Goal: Information Seeking & Learning: Learn about a topic

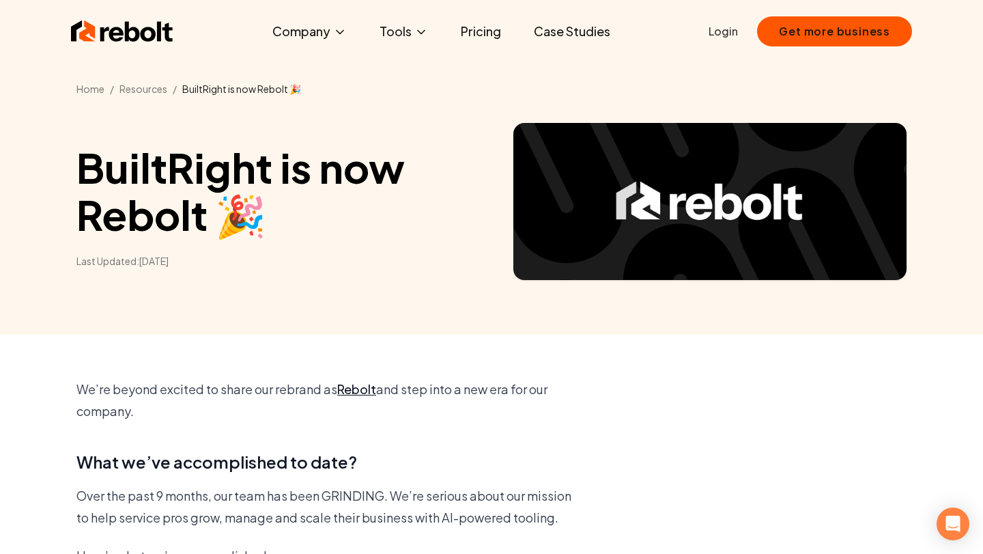
click at [137, 32] on img at bounding box center [122, 31] width 102 height 27
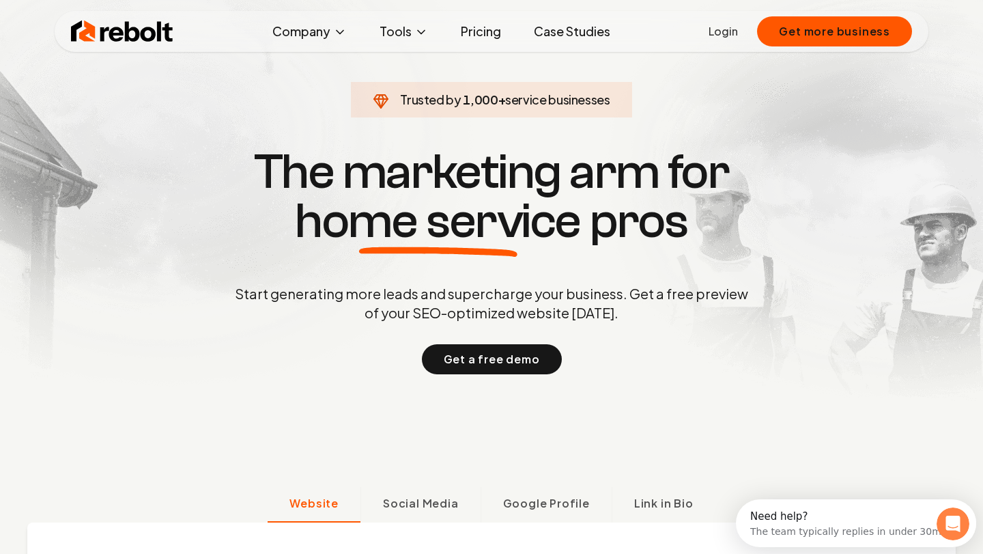
scroll to position [46, 0]
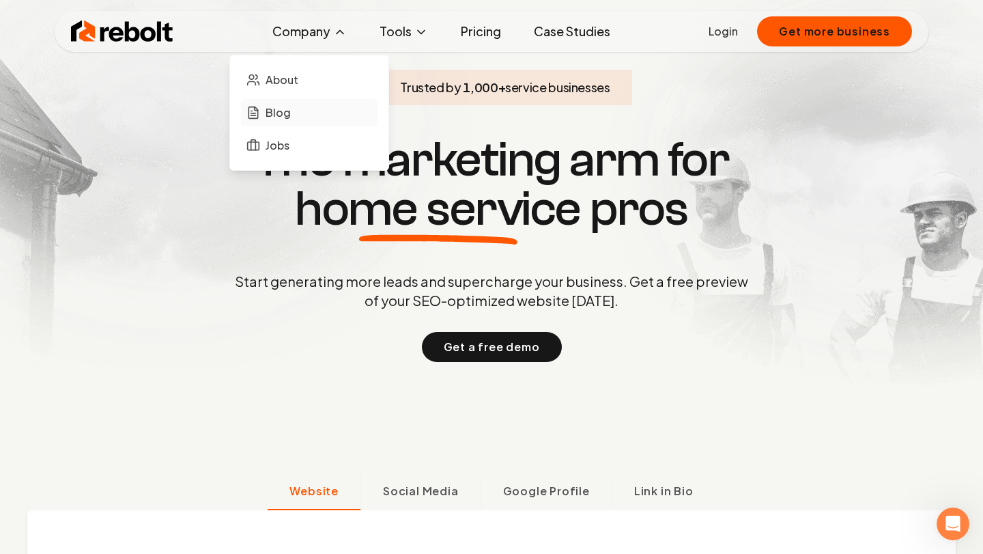
click at [293, 111] on link "Blog" at bounding box center [309, 112] width 137 height 27
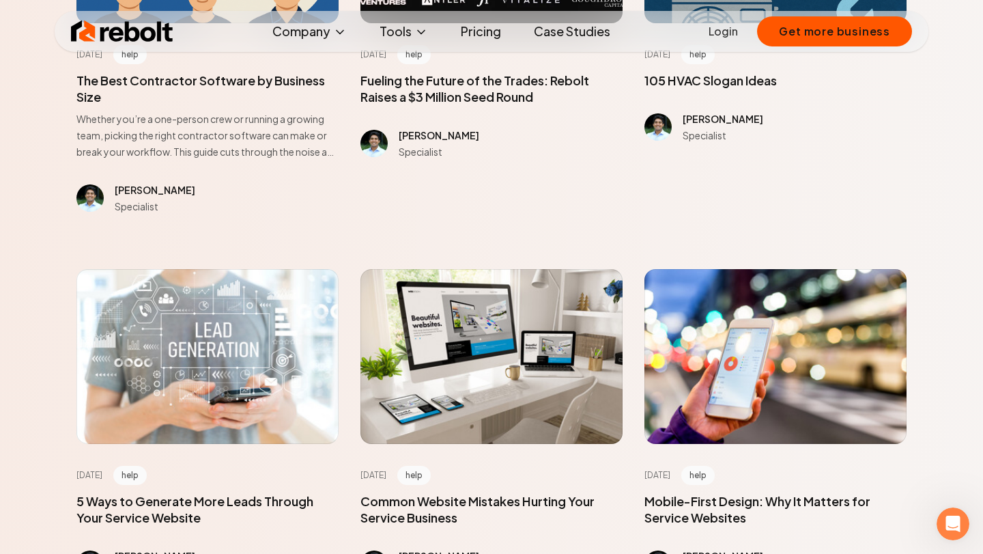
scroll to position [684, 0]
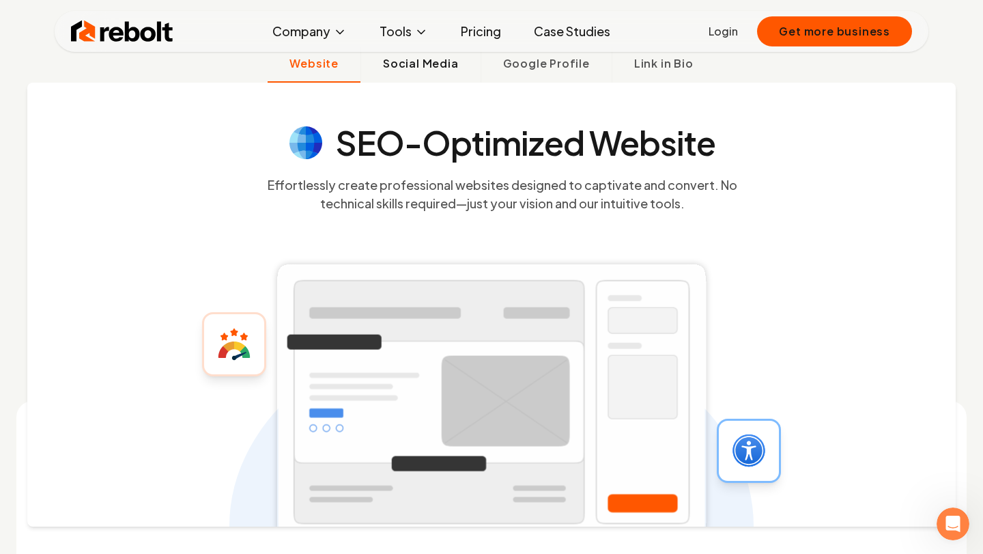
click at [430, 79] on button "Social Media" at bounding box center [420, 64] width 120 height 35
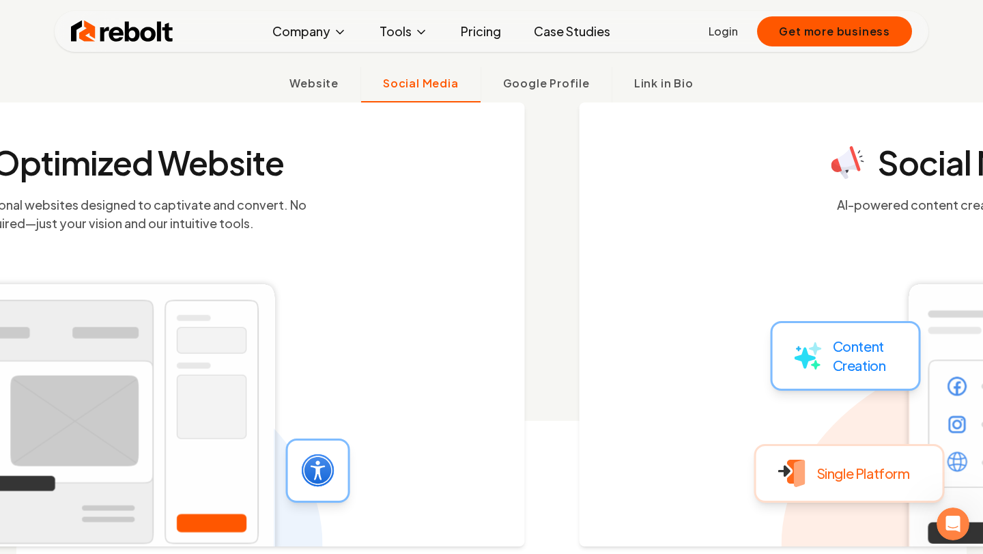
scroll to position [453, 0]
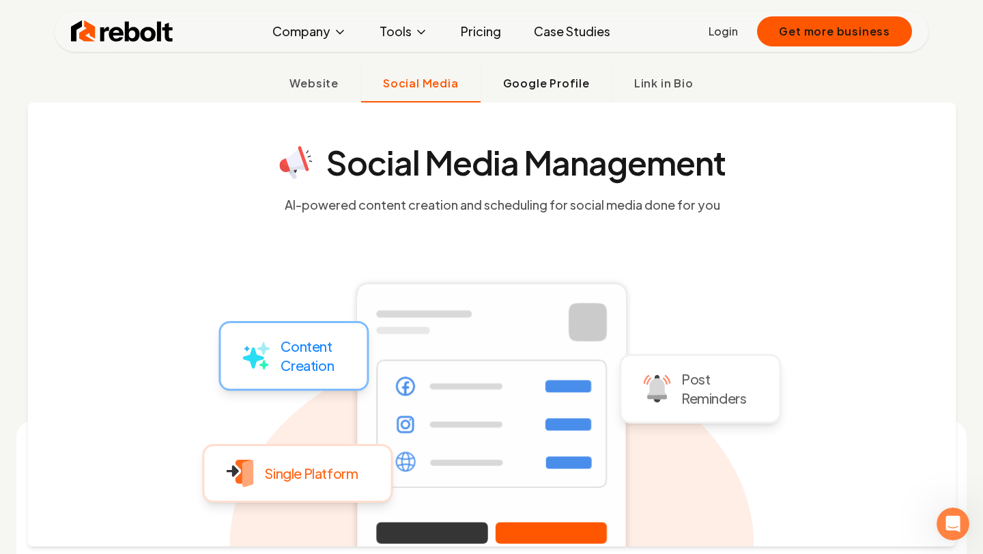
click at [551, 89] on span "Google Profile" at bounding box center [546, 83] width 87 height 16
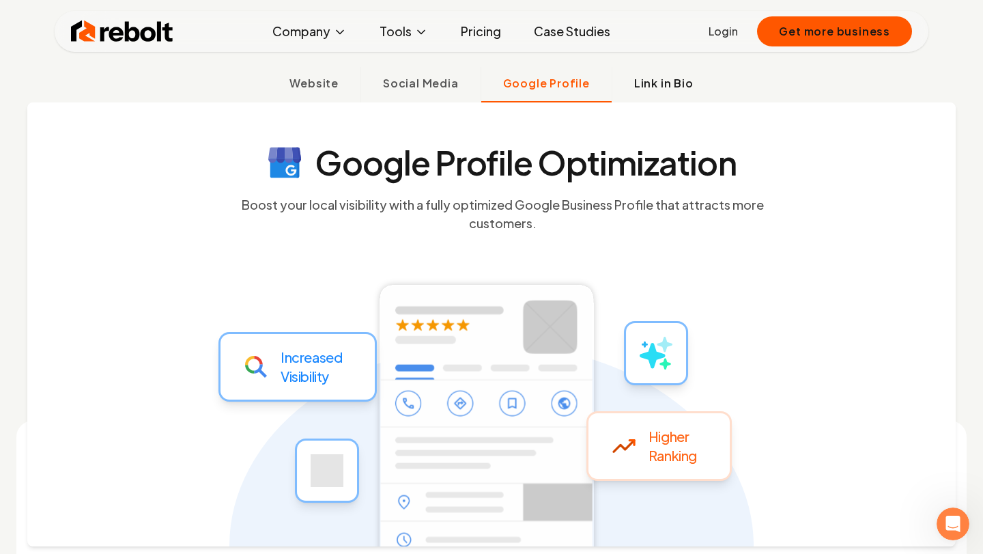
click at [642, 89] on span "Link in Bio" at bounding box center [663, 83] width 59 height 16
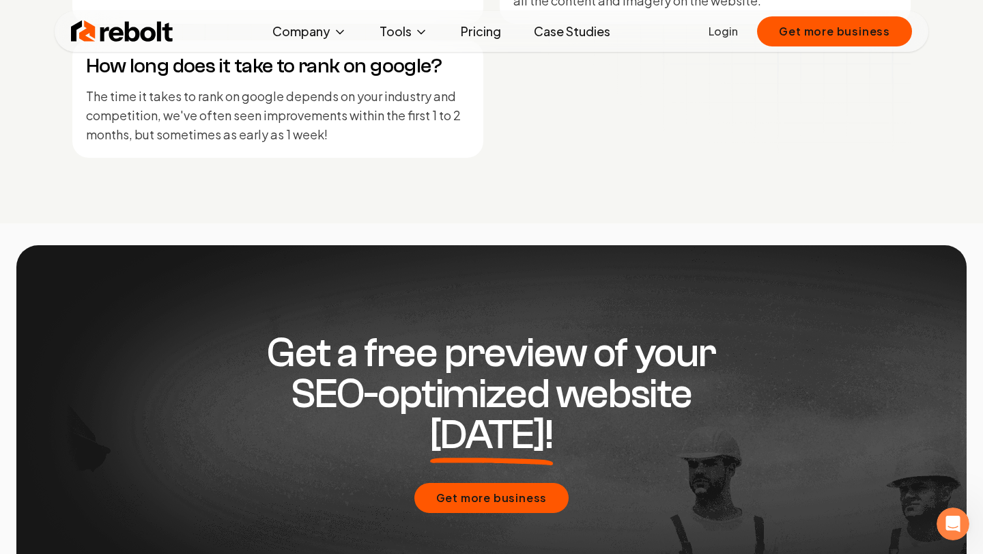
scroll to position [6564, 0]
